Goal: Go to known website: Access a specific website the user already knows

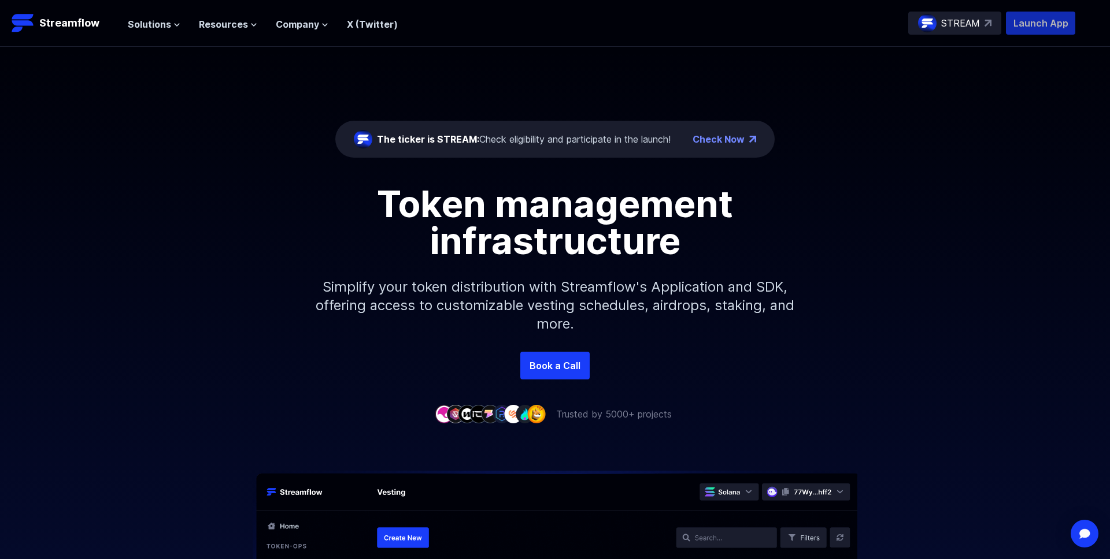
click at [1036, 21] on p "Launch App" at bounding box center [1040, 23] width 69 height 23
